Goal: Task Accomplishment & Management: Manage account settings

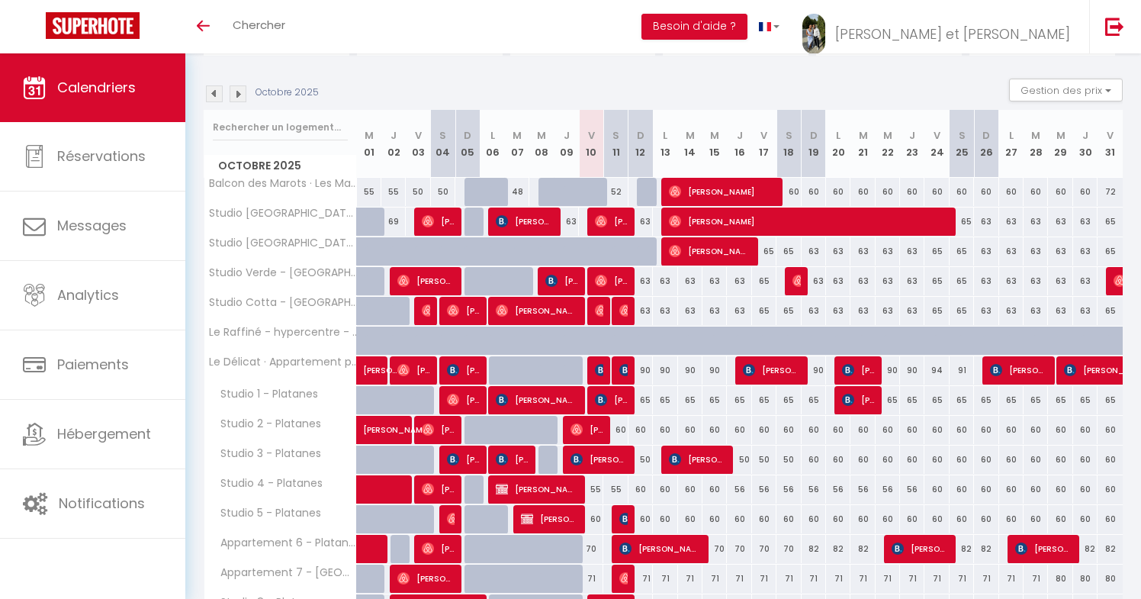
scroll to position [137, 0]
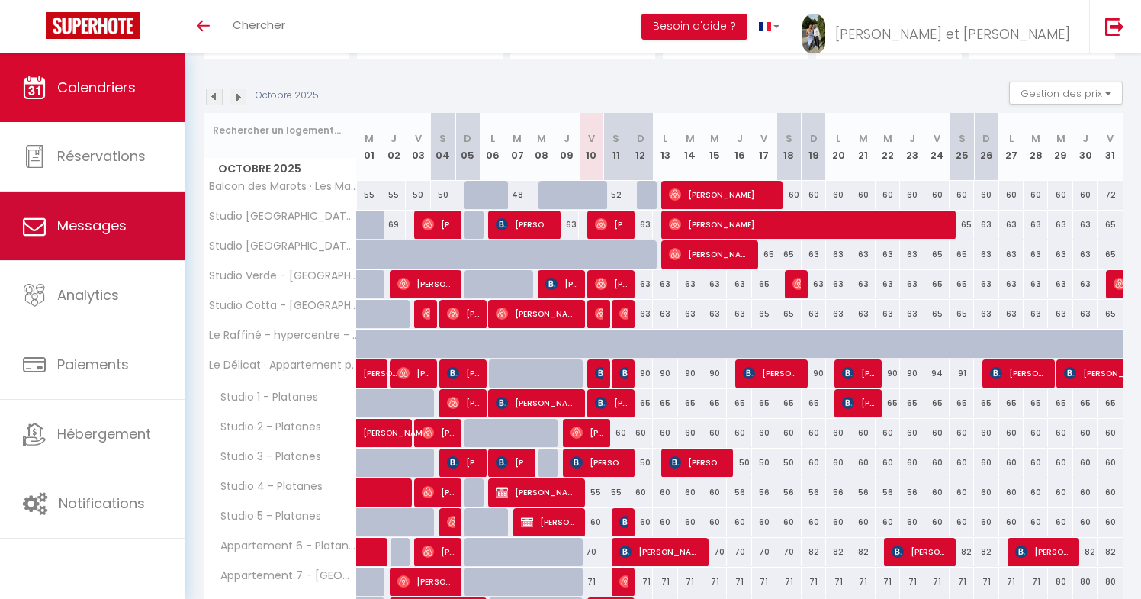
click at [94, 204] on link "Messages" at bounding box center [92, 225] width 185 height 69
select select "message"
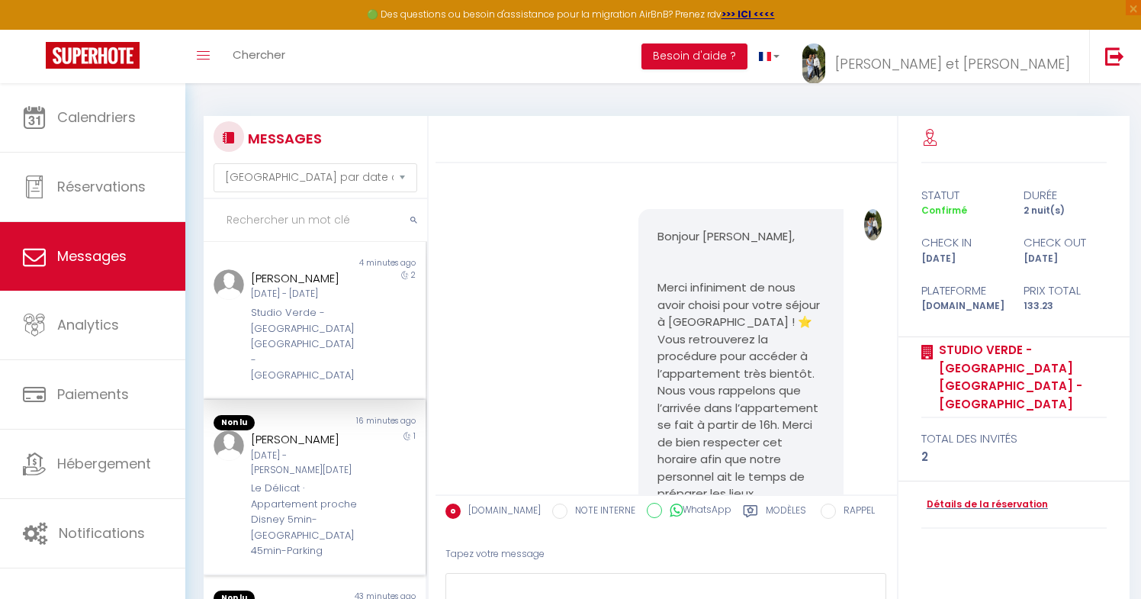
scroll to position [6169, 0]
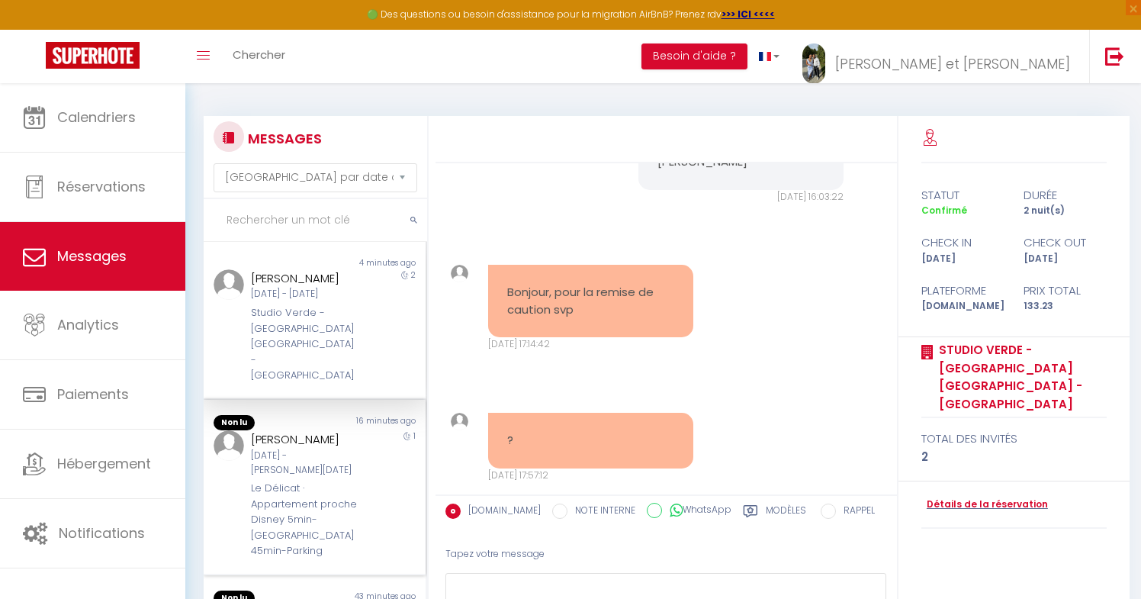
click at [360, 415] on div "16 minutes ago" at bounding box center [369, 422] width 111 height 15
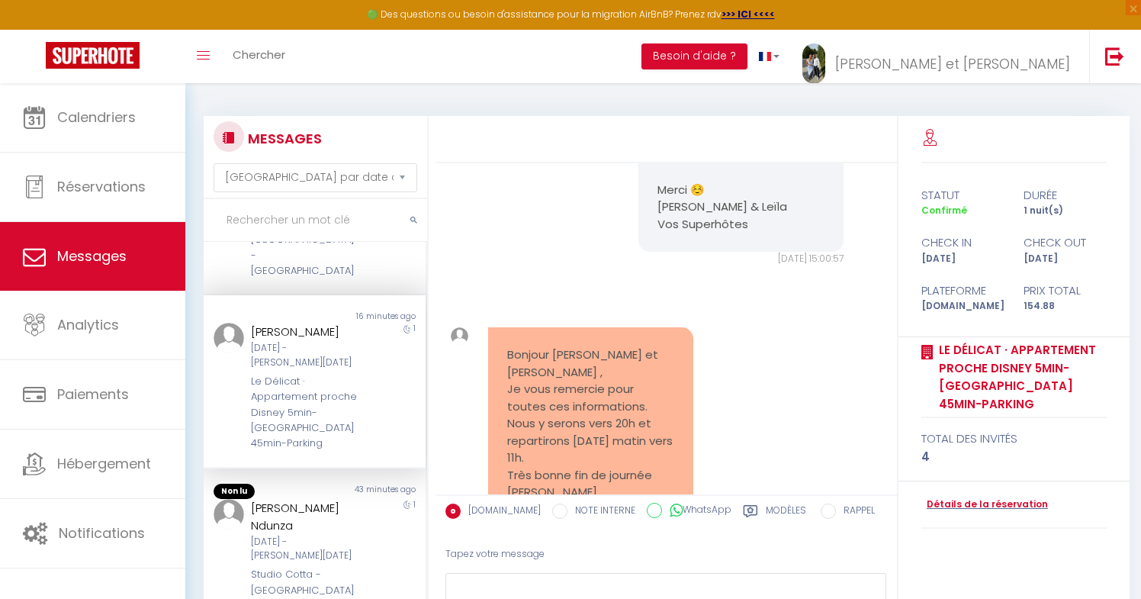
scroll to position [164, 0]
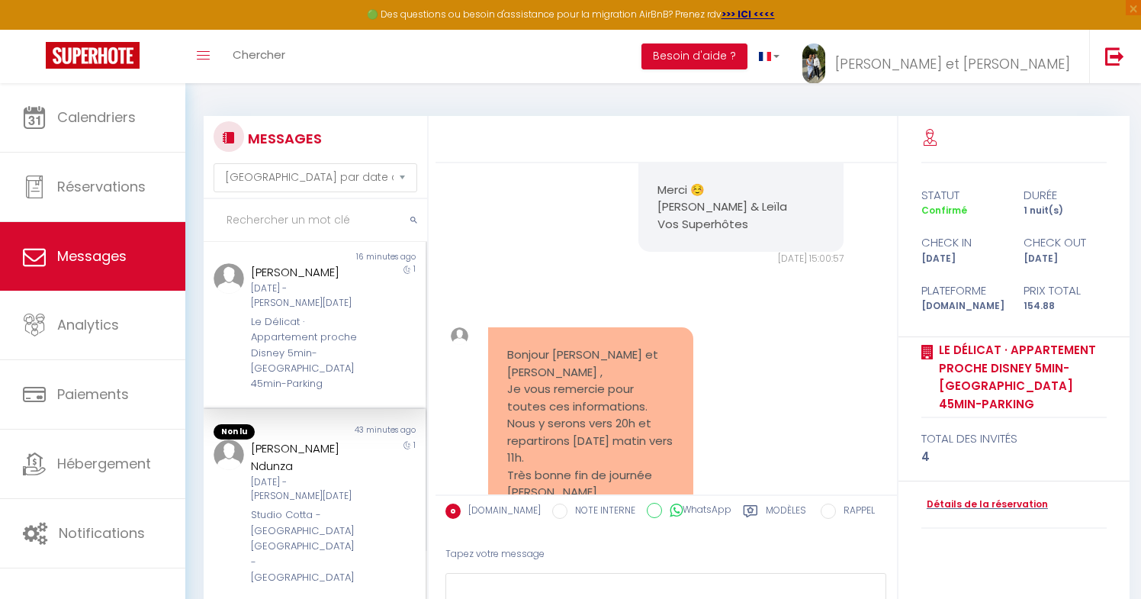
click at [337, 439] on div "[PERSON_NAME] Ndunza [DATE] - [DATE] Studio Cotta - [GEOGRAPHIC_DATA] [GEOGRAPH…" at bounding box center [305, 512] width 130 height 146
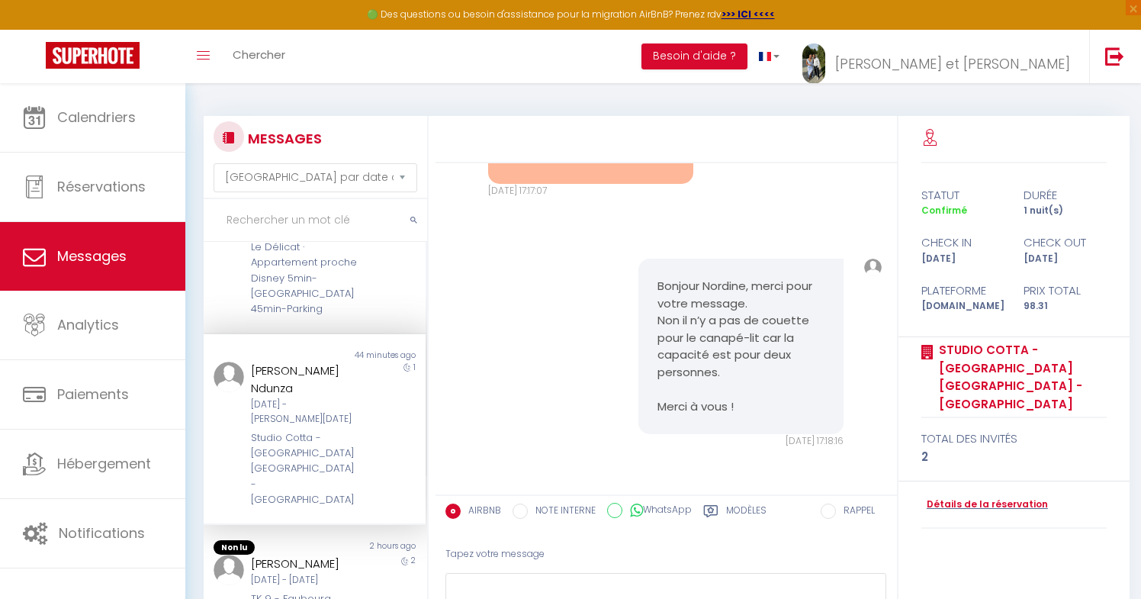
scroll to position [242, 0]
click at [262, 570] on div "[DATE] - [DATE]" at bounding box center [305, 577] width 109 height 14
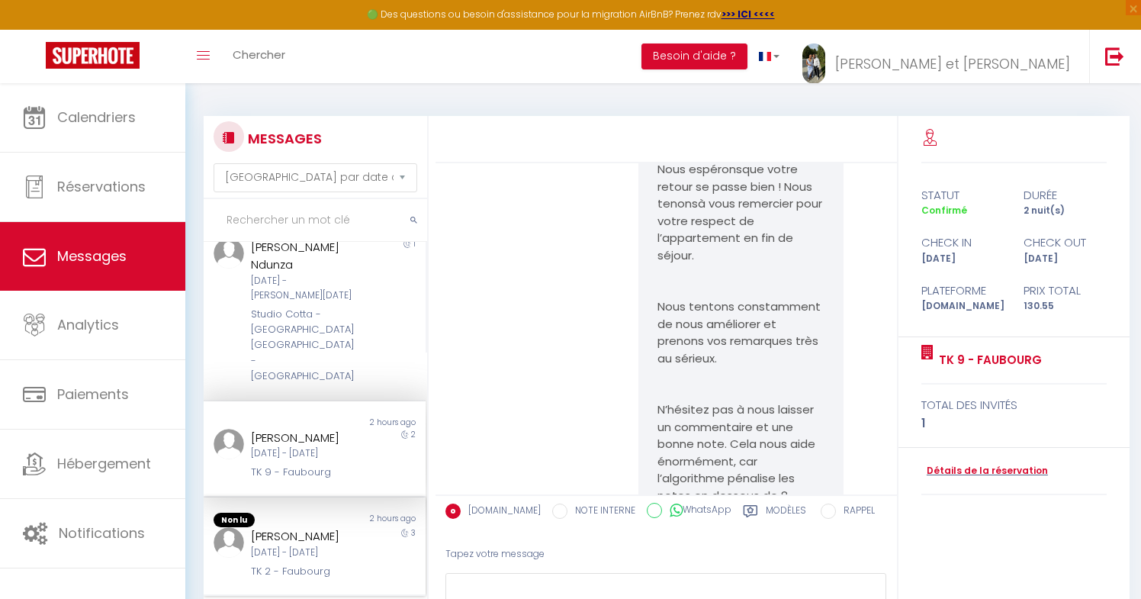
scroll to position [397, 0]
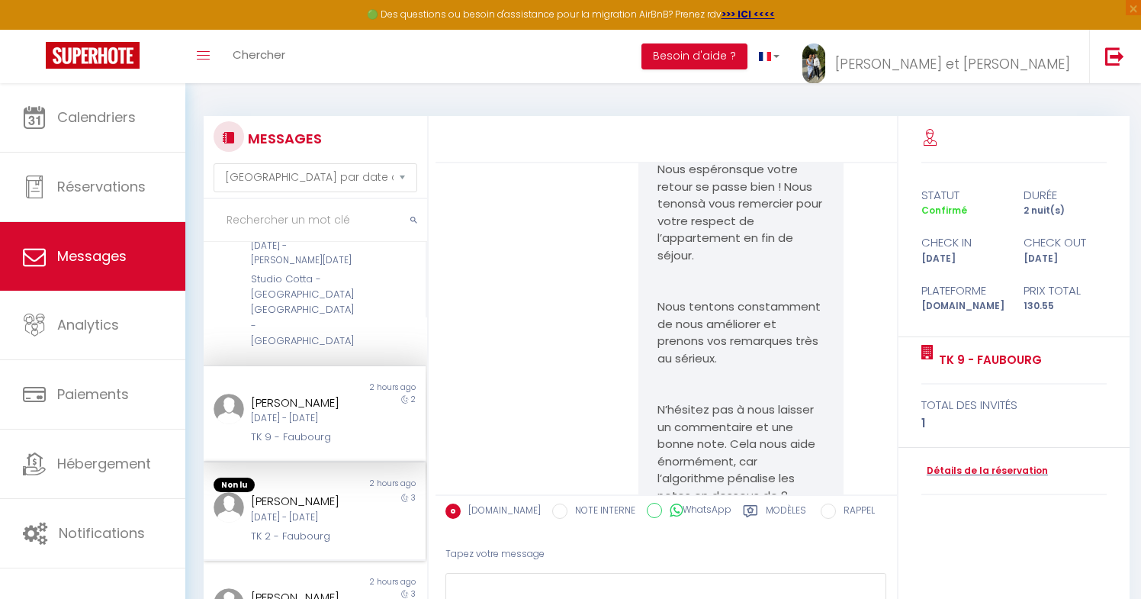
click at [299, 462] on div "Non lu 2 hours ago [PERSON_NAME] [DATE] - [DATE] TK 2 - Faubourg 3" at bounding box center [315, 511] width 222 height 99
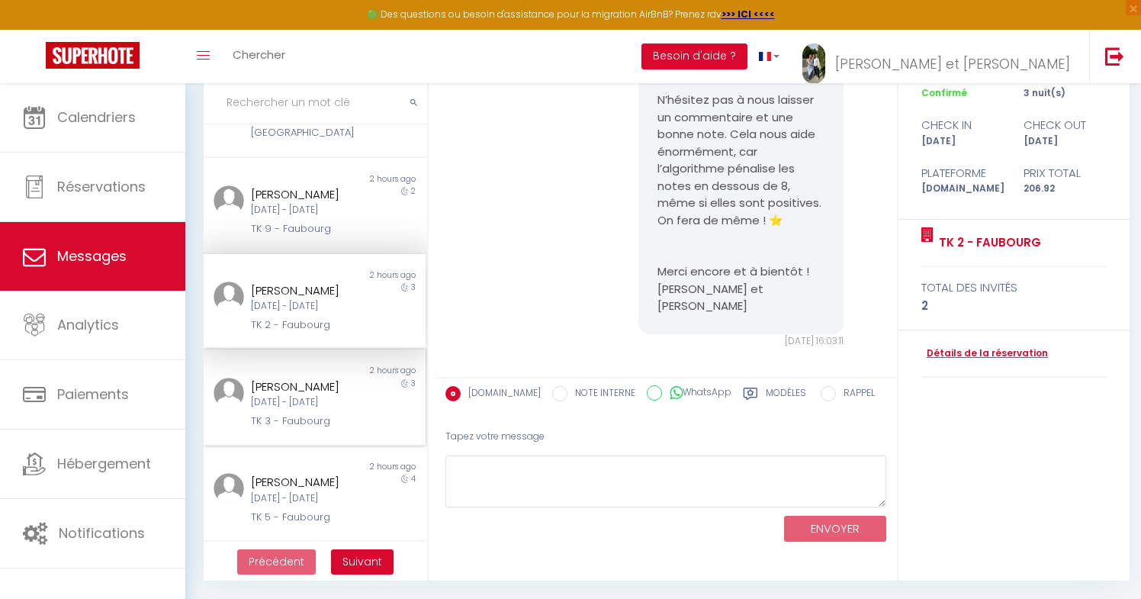
scroll to position [558, 0]
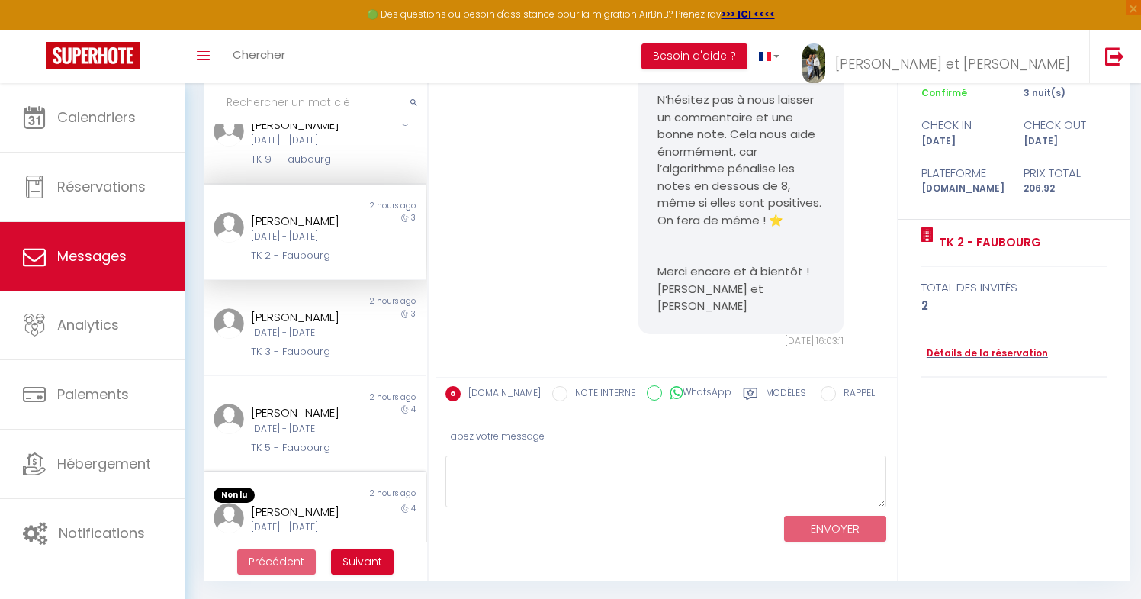
click at [325, 503] on div "[PERSON_NAME]" at bounding box center [305, 512] width 109 height 18
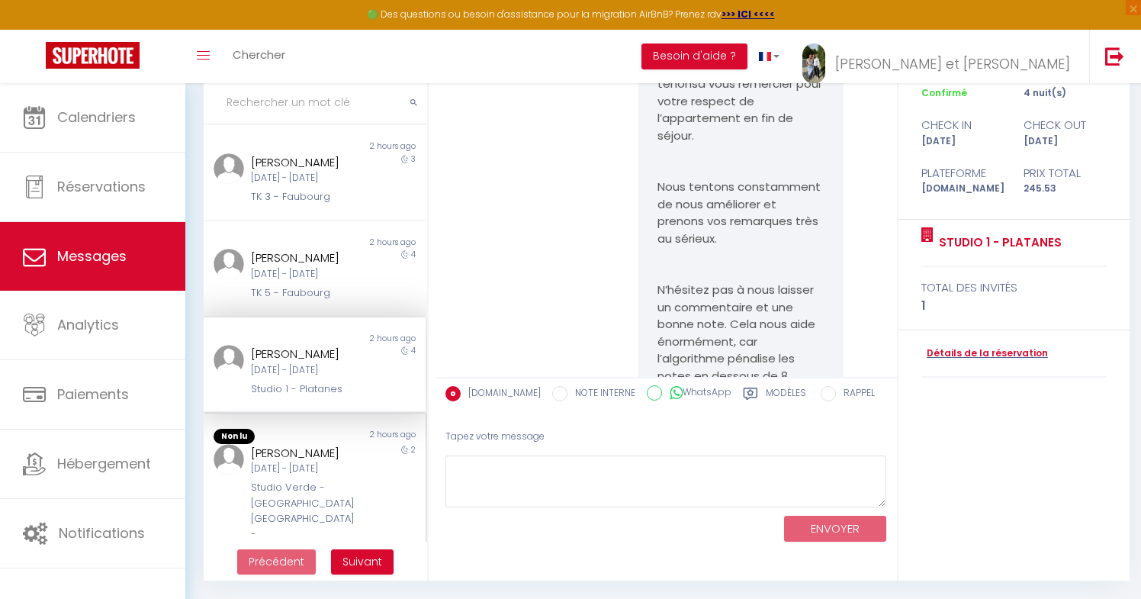
scroll to position [777, 0]
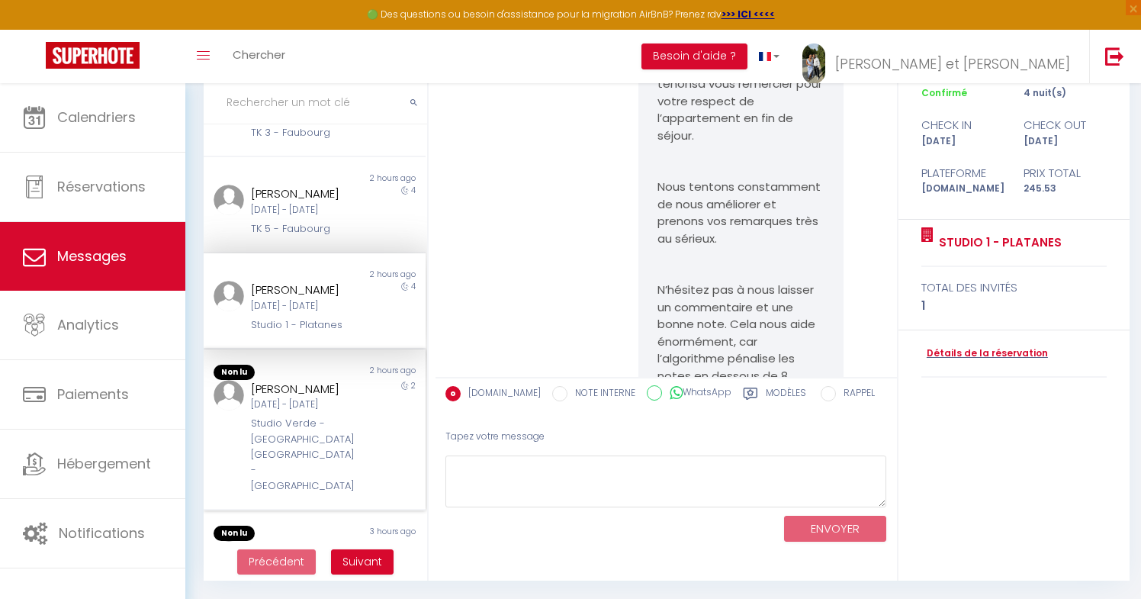
click at [290, 365] on div "Non lu" at bounding box center [259, 372] width 111 height 15
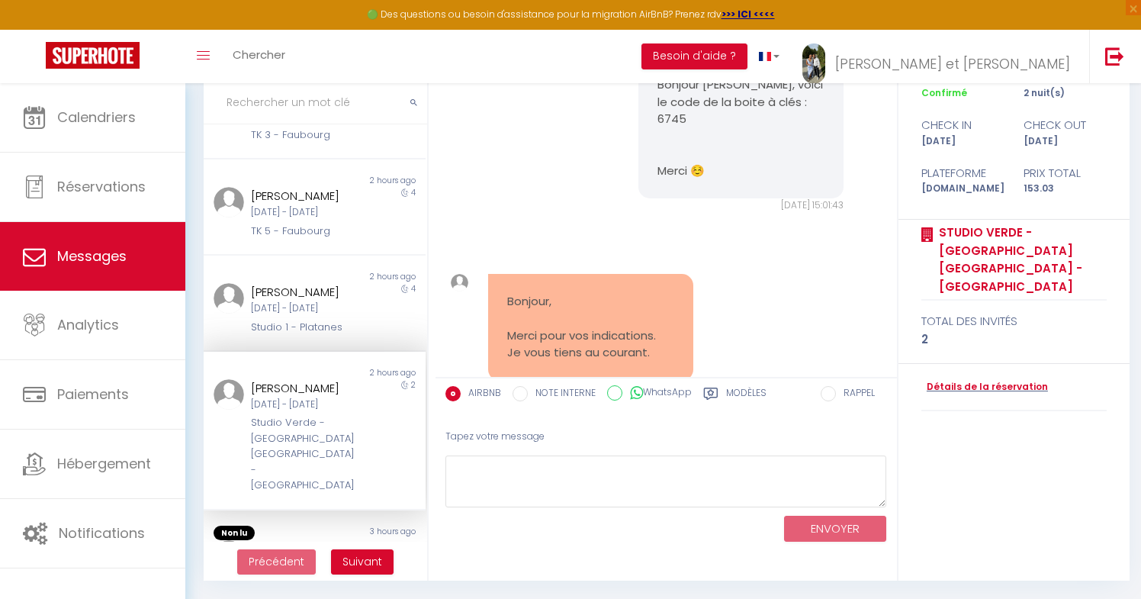
scroll to position [1338, 0]
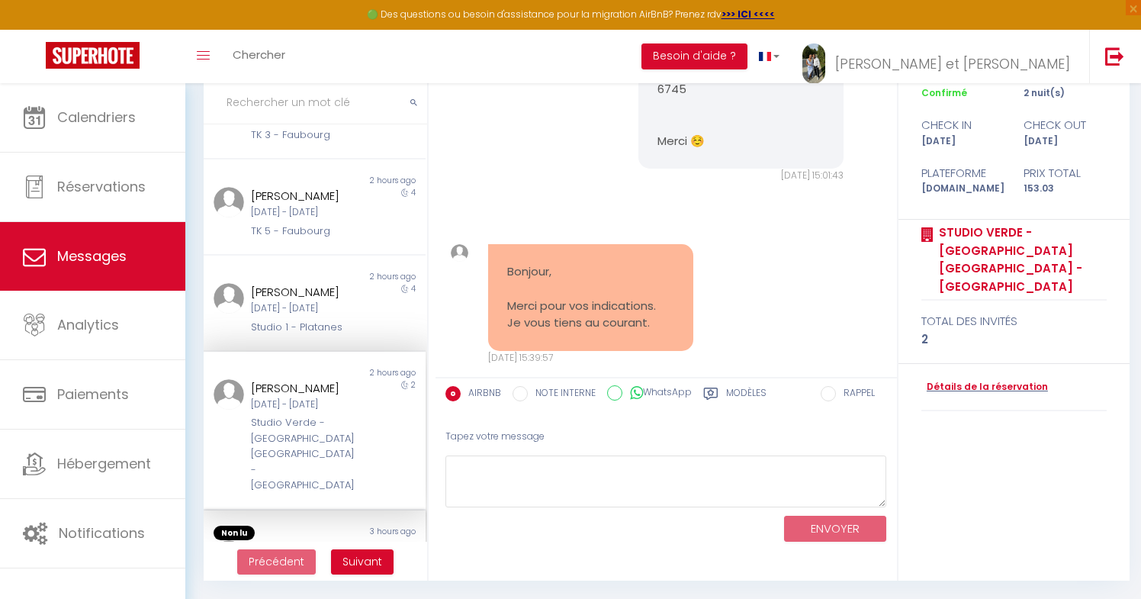
click at [321, 540] on div "Meilleure Console Ilockou" at bounding box center [305, 558] width 109 height 36
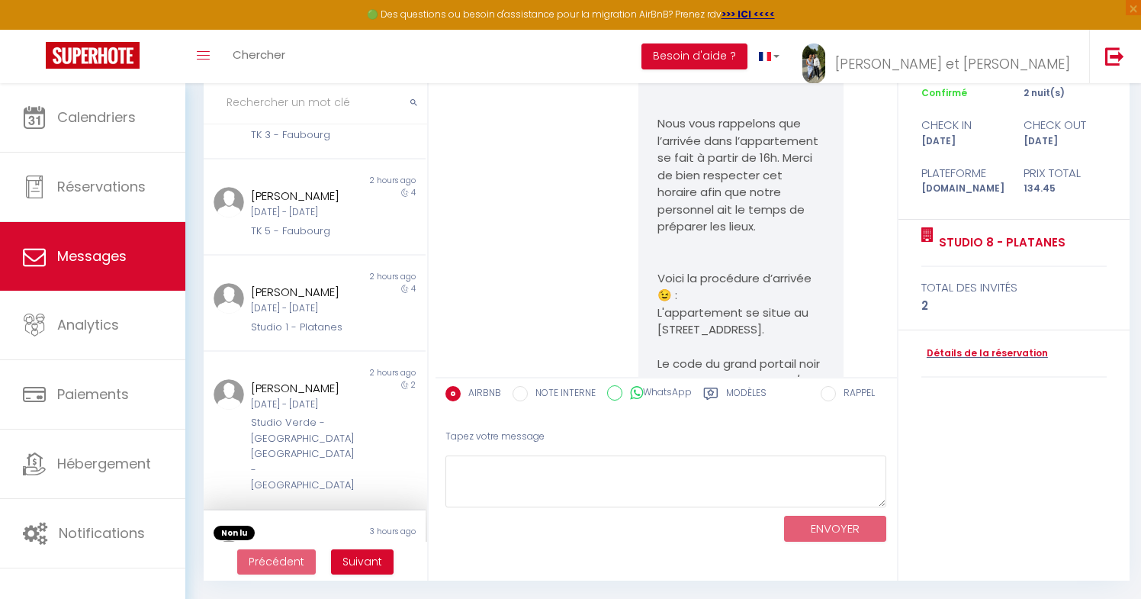
scroll to position [1743, 0]
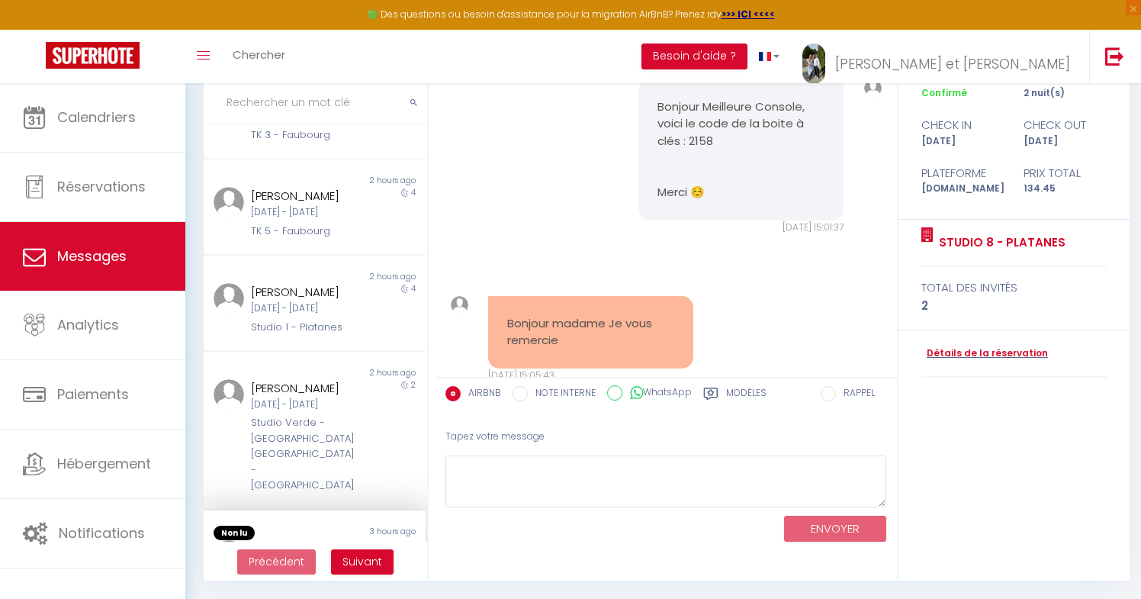
click at [346, 546] on ul "Précédent Suivant" at bounding box center [316, 562] width 224 height 40
click at [354, 561] on span "Suivant" at bounding box center [363, 561] width 40 height 15
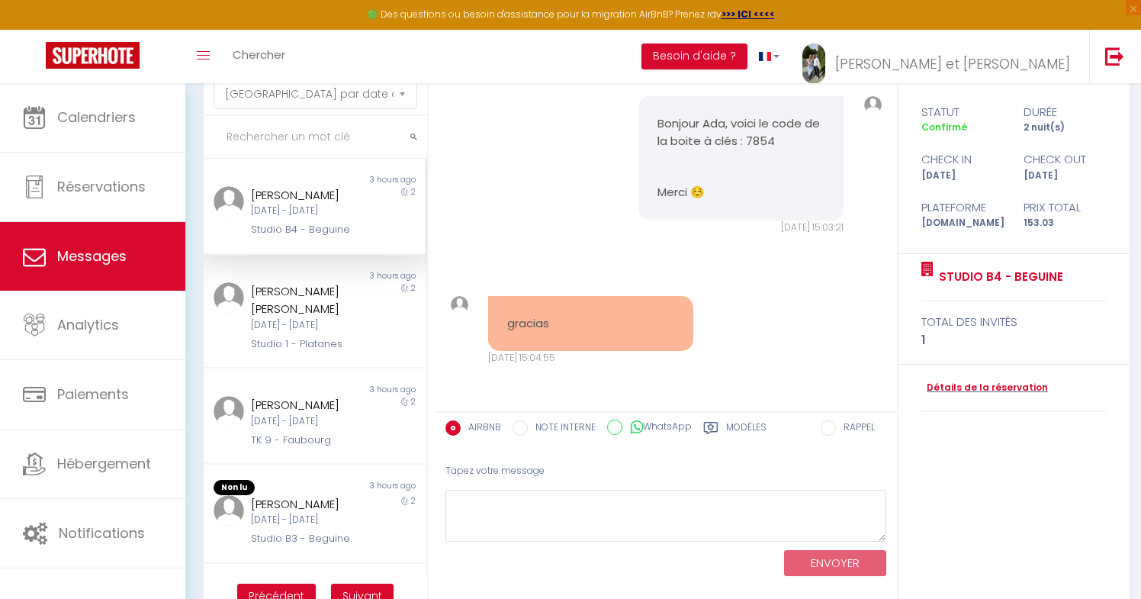
click at [311, 213] on div "[DATE] - [DATE]" at bounding box center [305, 211] width 109 height 14
click at [338, 315] on div "[PERSON_NAME] [PERSON_NAME][DATE] - [DATE] Studio 1 - Platanes" at bounding box center [305, 316] width 130 height 69
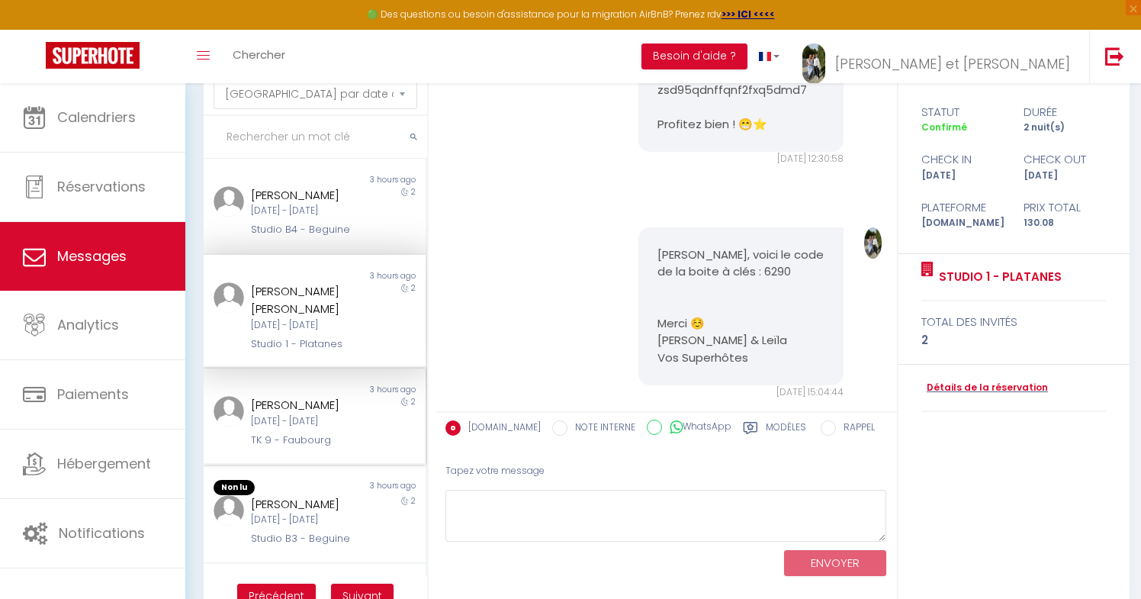
click at [338, 396] on div "[PERSON_NAME]" at bounding box center [305, 405] width 109 height 18
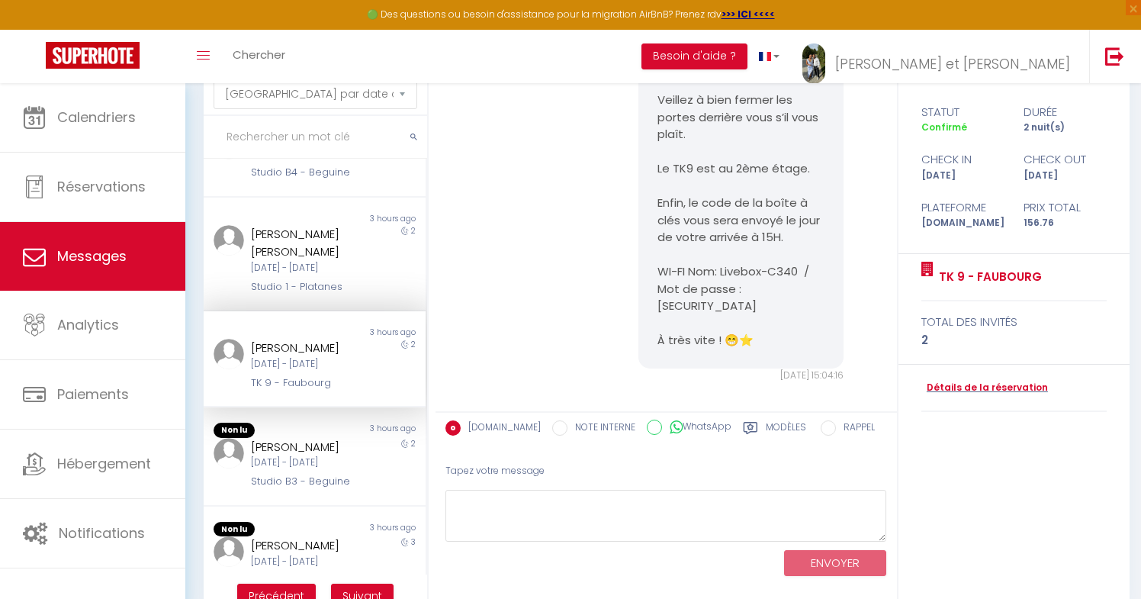
scroll to position [83, 0]
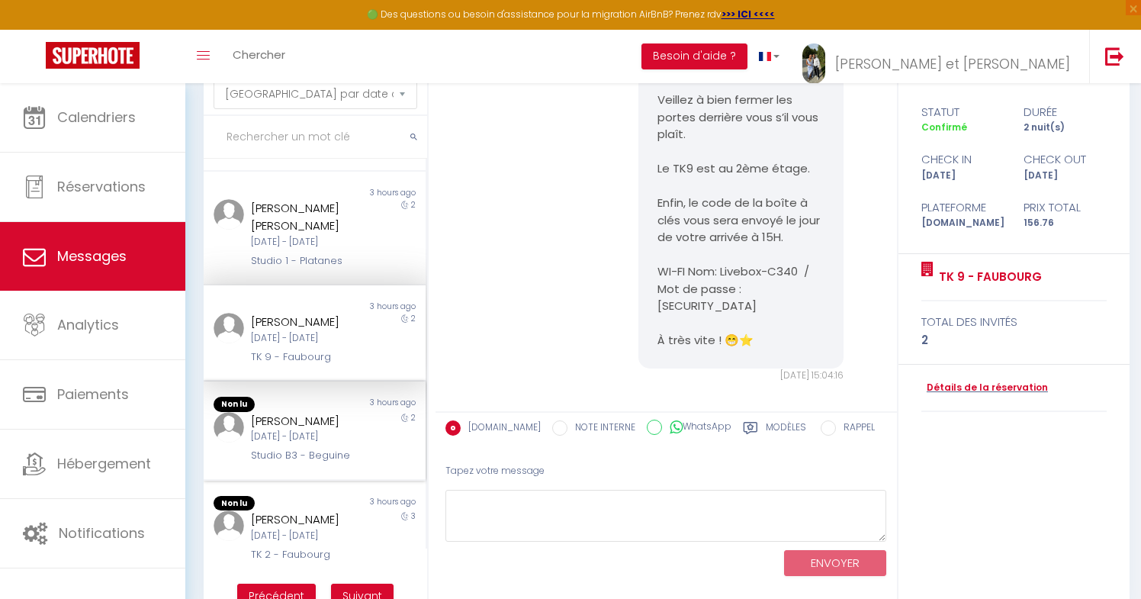
click at [320, 397] on div "3 hours ago" at bounding box center [369, 404] width 111 height 15
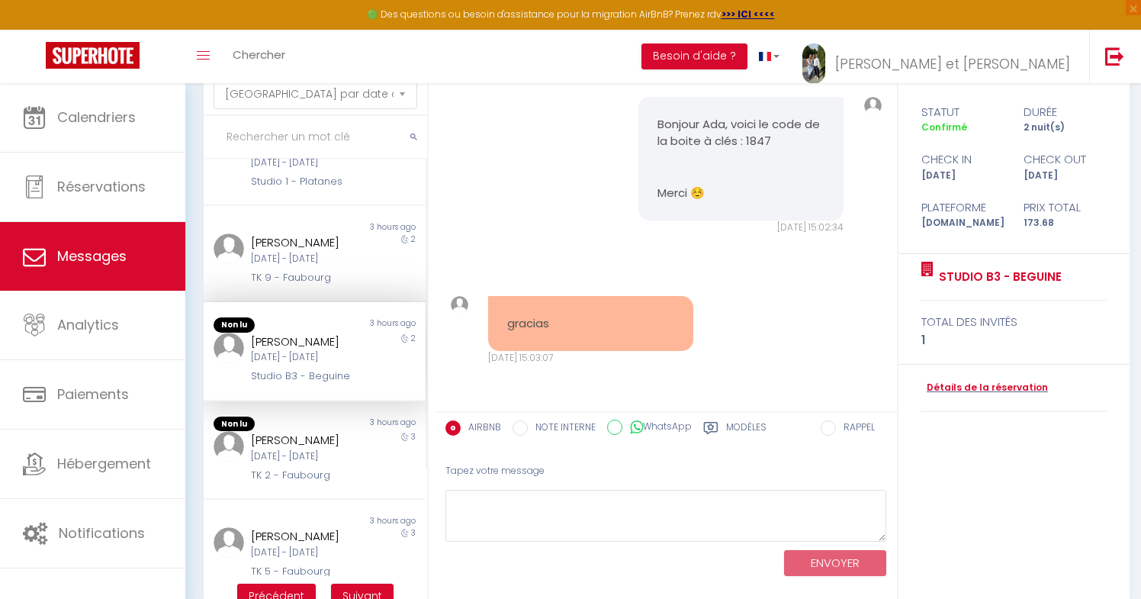
scroll to position [218, 0]
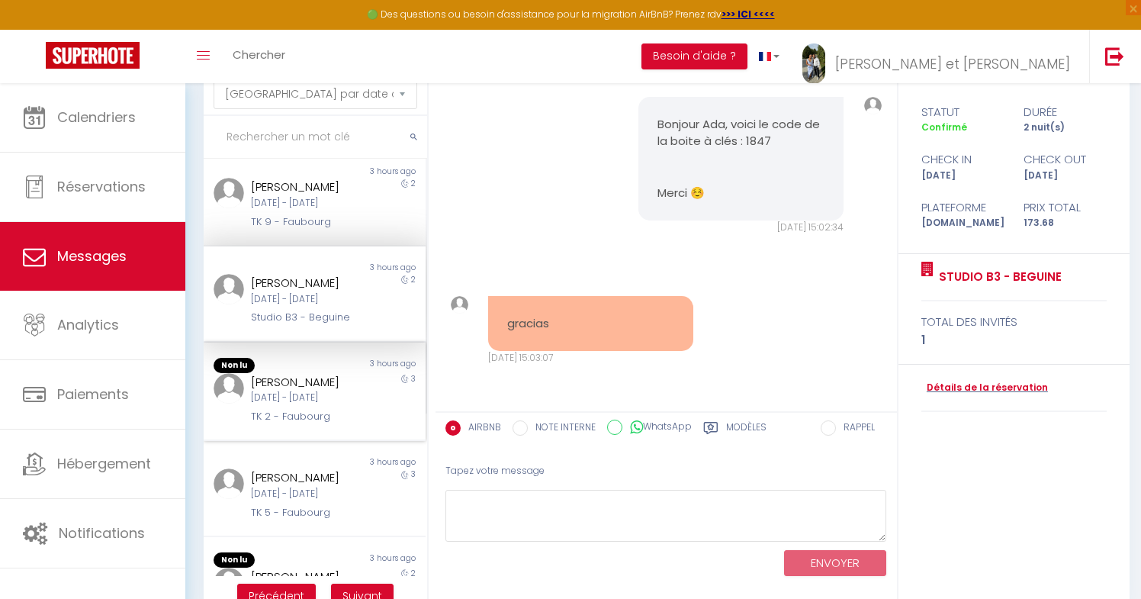
click at [324, 409] on div "TK 2 - Faubourg" at bounding box center [305, 416] width 109 height 15
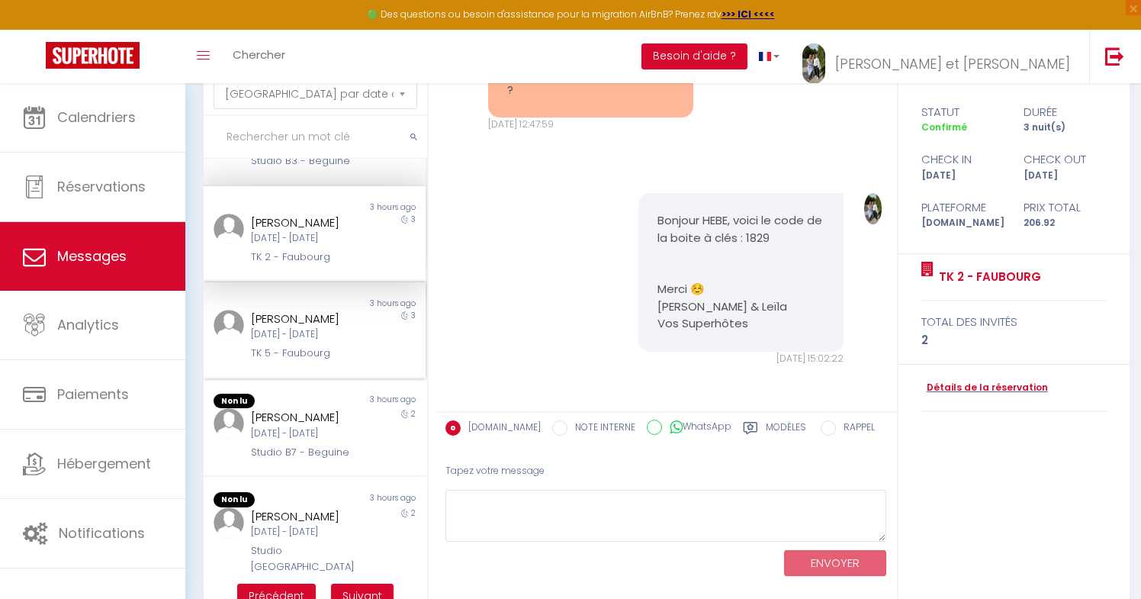
click at [304, 351] on div "TK 5 - Faubourg" at bounding box center [305, 353] width 109 height 15
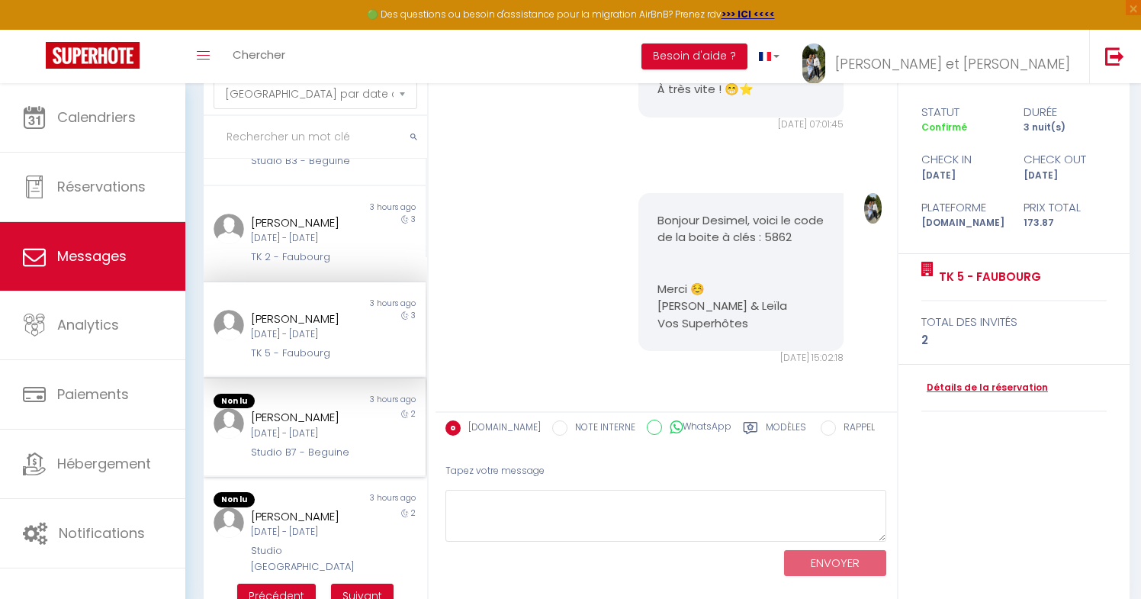
click at [320, 429] on div "[DATE] - [DATE]" at bounding box center [305, 433] width 109 height 14
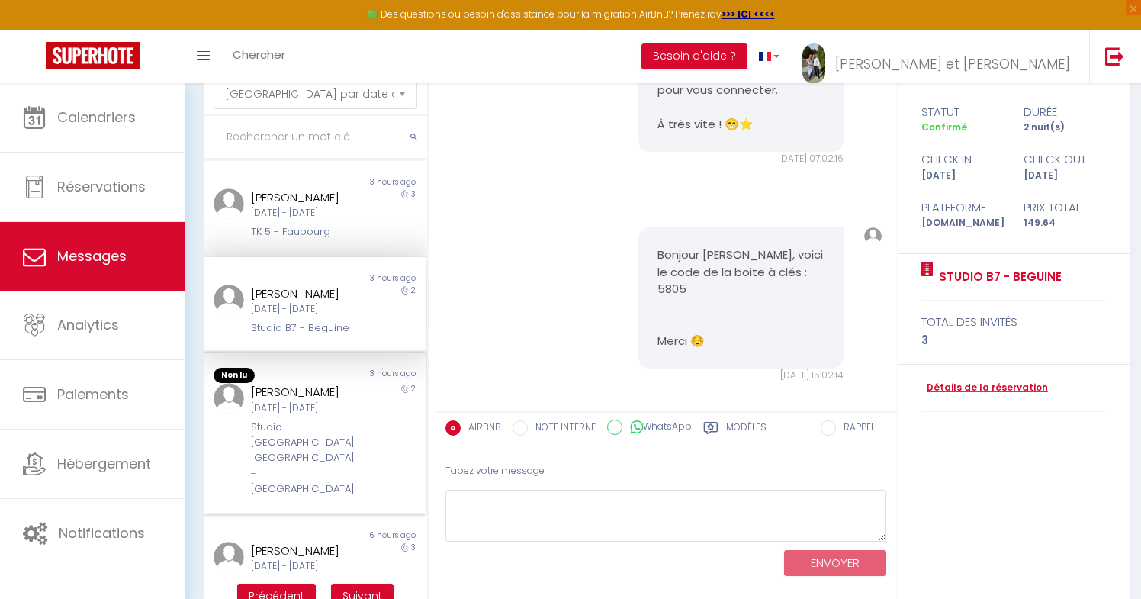
click at [308, 410] on div "[DATE] - [DATE]" at bounding box center [305, 408] width 109 height 14
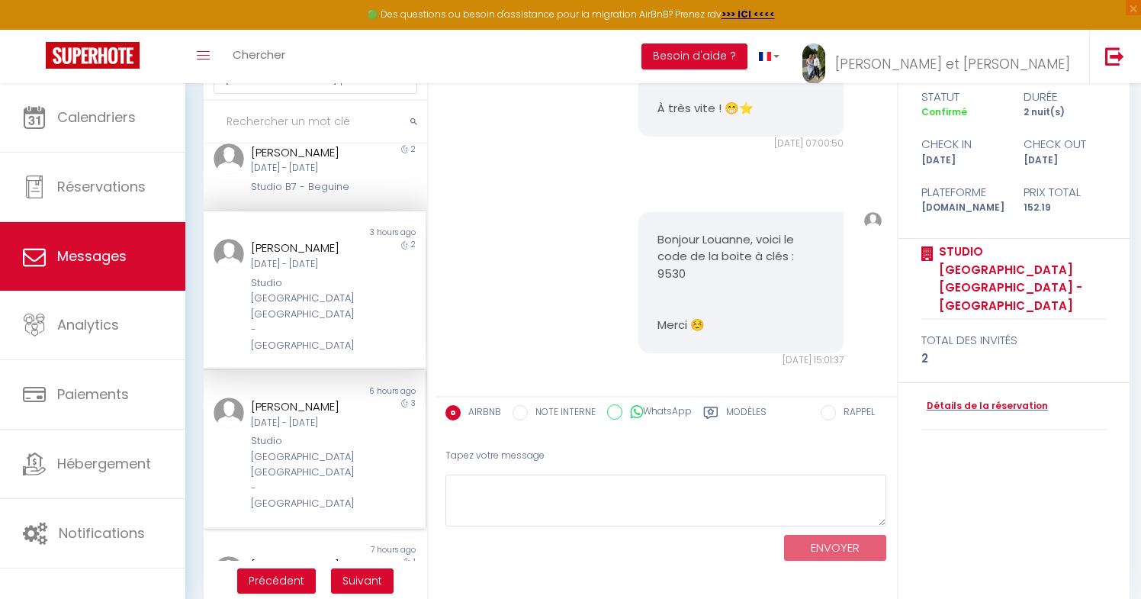
click at [306, 433] on div "Studio [GEOGRAPHIC_DATA] [GEOGRAPHIC_DATA] - [GEOGRAPHIC_DATA]" at bounding box center [305, 472] width 109 height 78
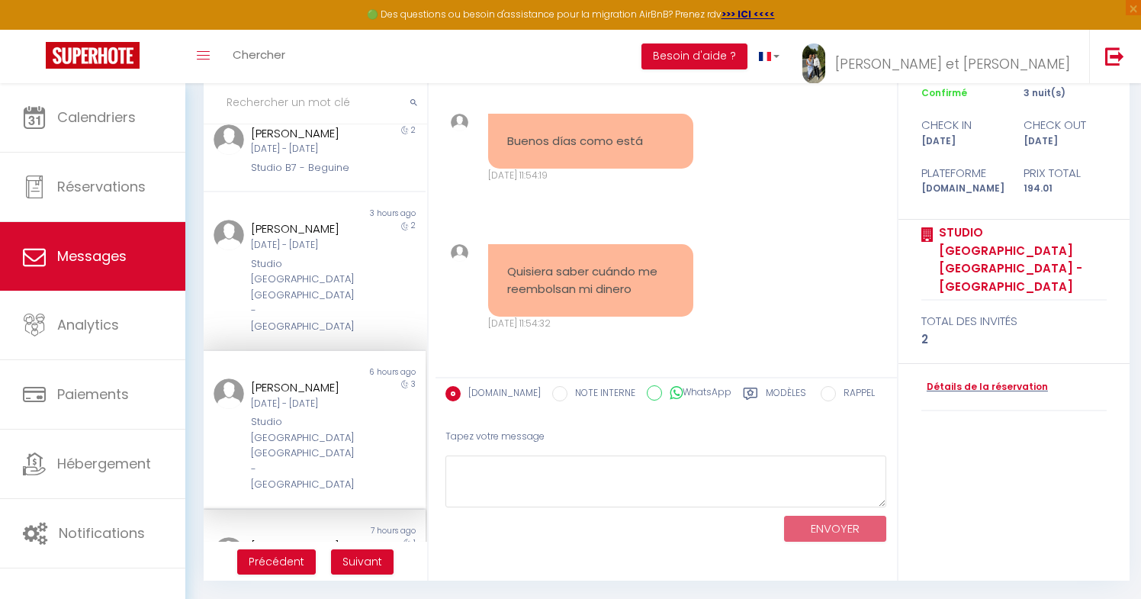
click at [301, 537] on div "[PERSON_NAME]" at bounding box center [305, 546] width 109 height 18
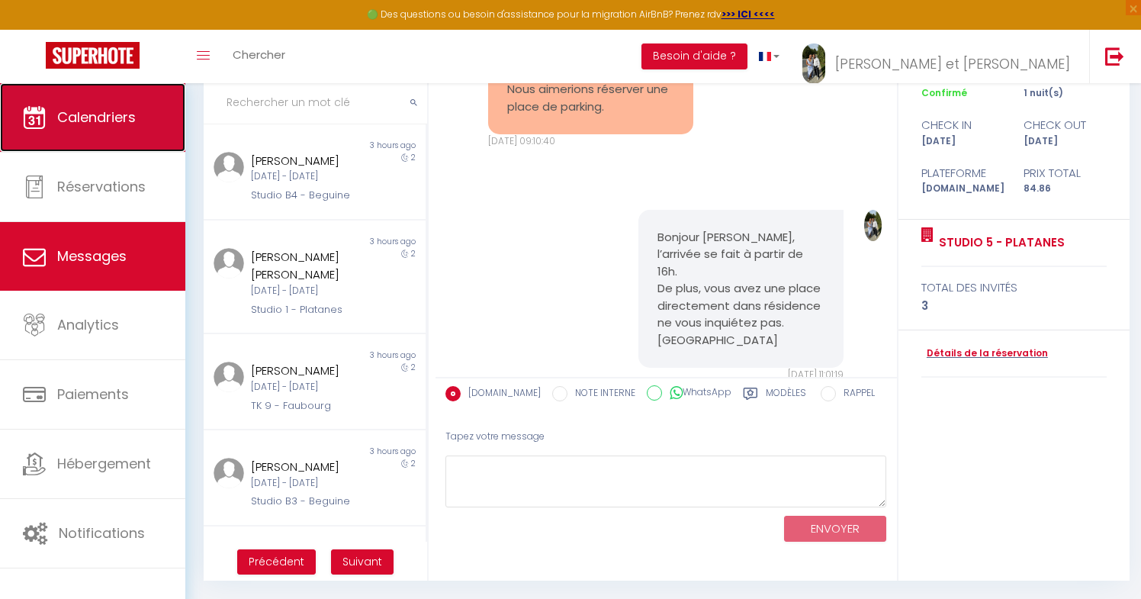
click at [114, 140] on link "Calendriers" at bounding box center [92, 117] width 185 height 69
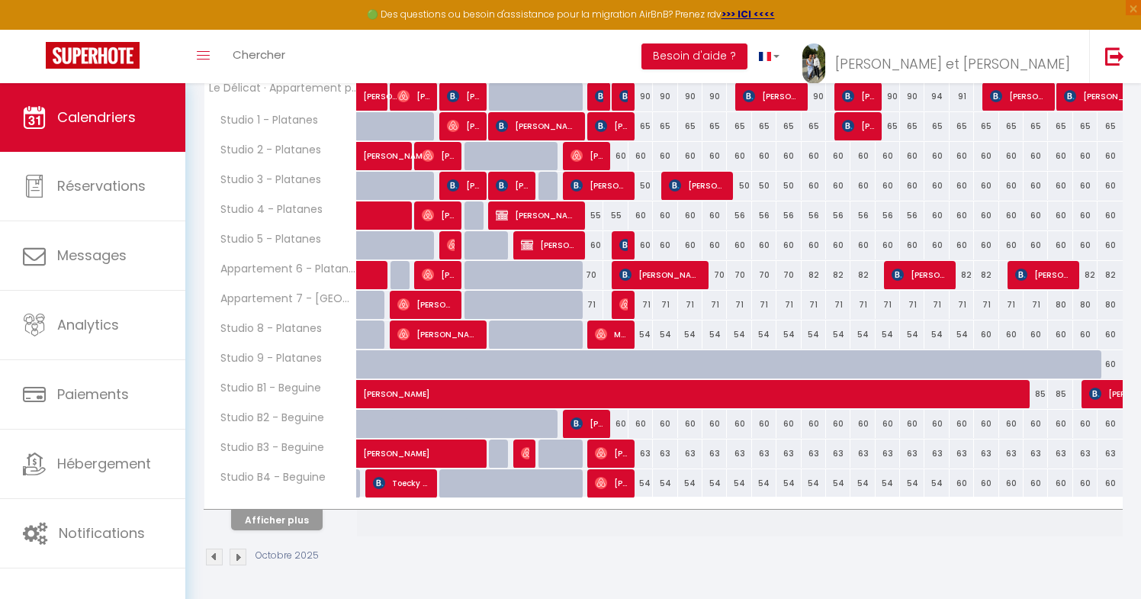
click at [272, 531] on th "Afficher plus" at bounding box center [280, 517] width 153 height 38
click at [271, 515] on button "Afficher plus" at bounding box center [277, 520] width 92 height 21
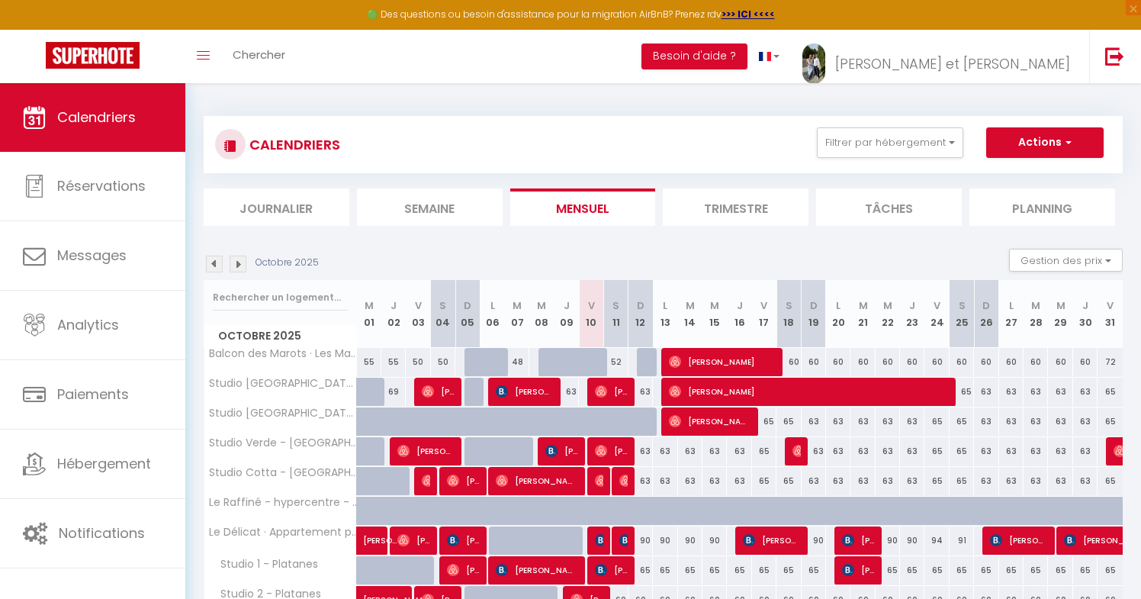
drag, startPoint x: 230, startPoint y: 235, endPoint x: 397, endPoint y: 207, distance: 169.4
drag, startPoint x: 224, startPoint y: 201, endPoint x: 815, endPoint y: 253, distance: 594.2
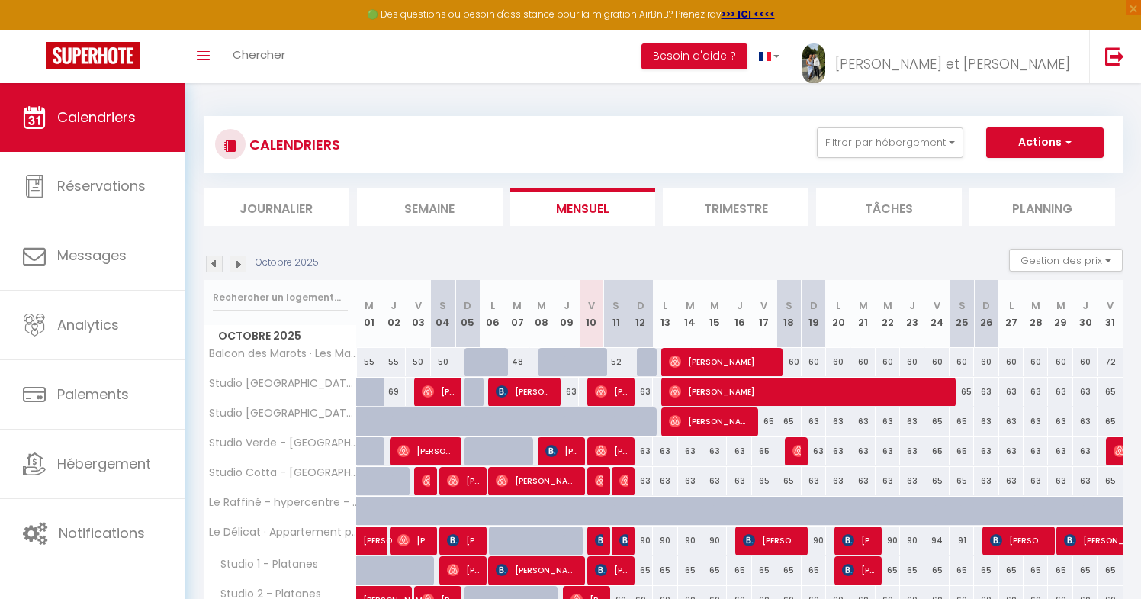
click at [810, 253] on div "Octobre 2025 Gestion des prix Nb Nuits minimum Règles Disponibilité" at bounding box center [663, 264] width 919 height 31
drag, startPoint x: 334, startPoint y: 262, endPoint x: 240, endPoint y: 195, distance: 115.4
drag, startPoint x: 195, startPoint y: 187, endPoint x: 380, endPoint y: 277, distance: 205.4
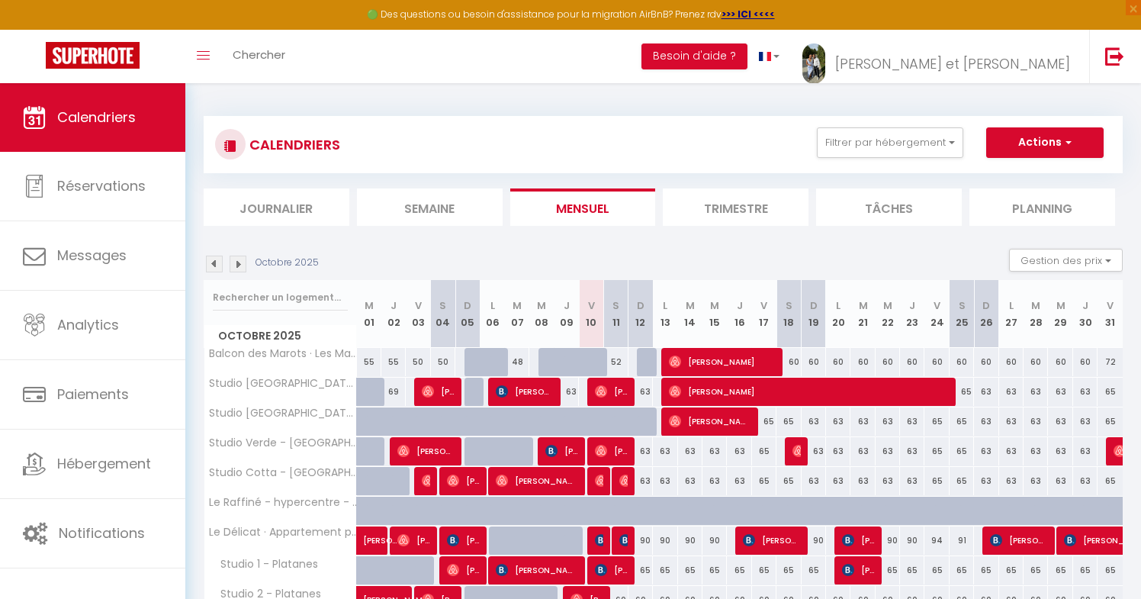
click at [379, 253] on div "Octobre 2025 Gestion des prix Nb Nuits minimum Règles Disponibilité" at bounding box center [663, 264] width 919 height 31
